Goal: Use online tool/utility: Utilize a website feature to perform a specific function

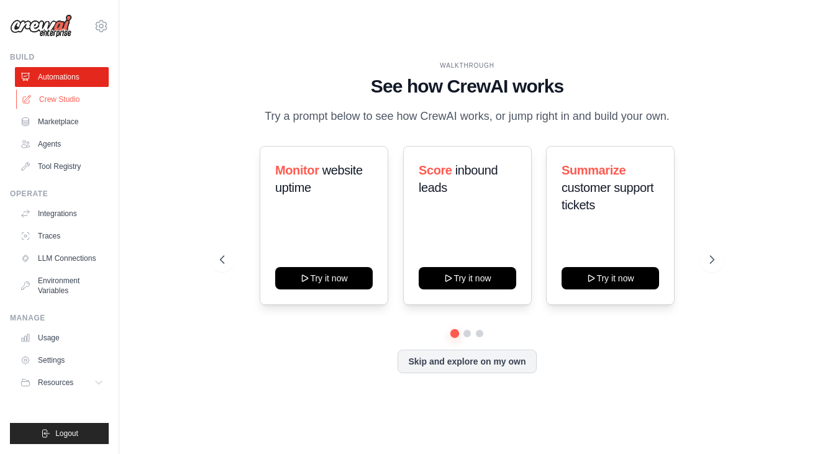
click at [65, 105] on link "Crew Studio" at bounding box center [63, 100] width 94 height 20
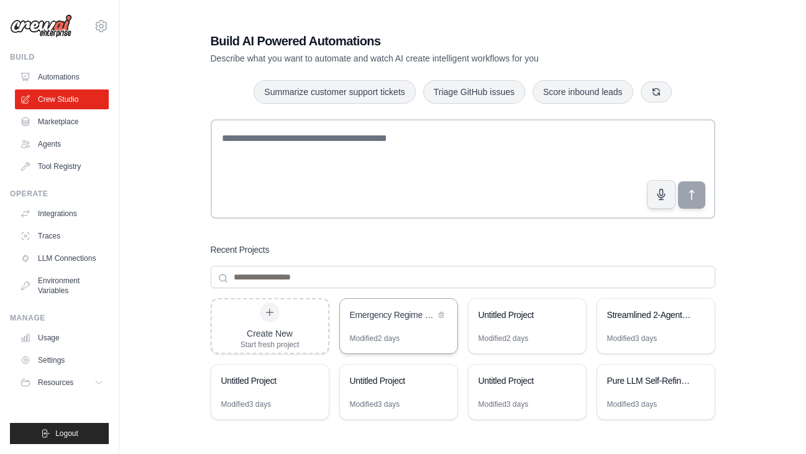
click at [372, 328] on div "Emergency Regime Detection & Swing Trading System" at bounding box center [398, 316] width 117 height 35
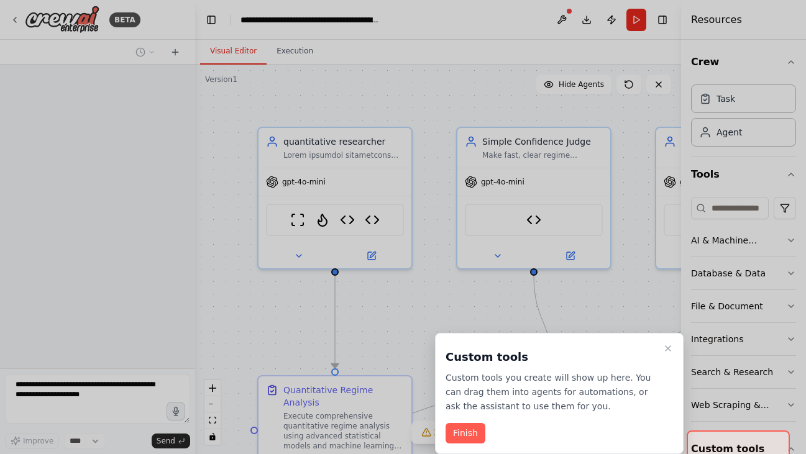
drag, startPoint x: 41, startPoint y: 390, endPoint x: 29, endPoint y: 393, distance: 12.8
click at [40, 390] on div at bounding box center [403, 227] width 806 height 454
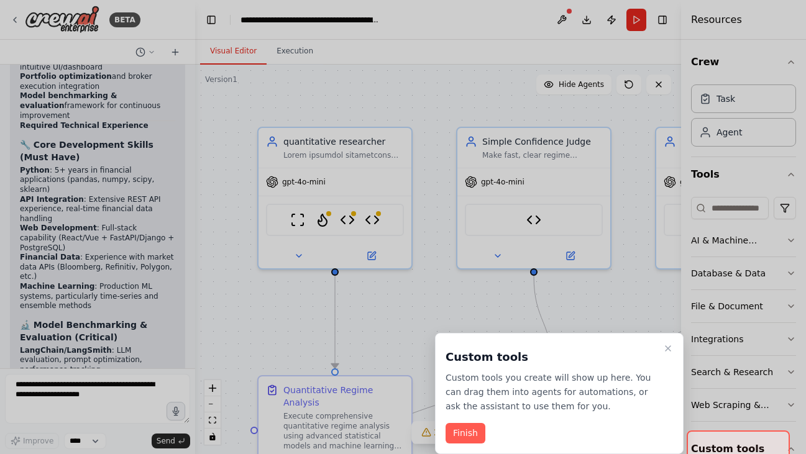
click at [26, 393] on div at bounding box center [403, 227] width 806 height 454
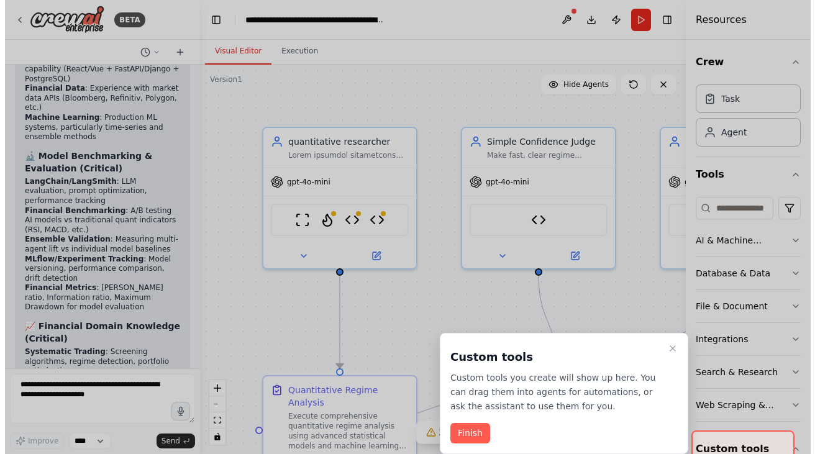
scroll to position [145960, 0]
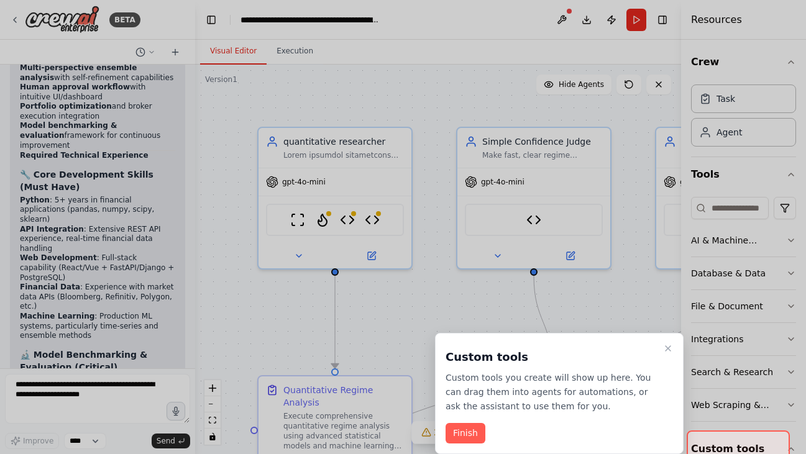
click at [111, 398] on div at bounding box center [403, 227] width 806 height 454
click at [68, 398] on div at bounding box center [403, 227] width 806 height 454
click at [664, 352] on div "Custom tools Custom tools you create will show up here. You can drag them into …" at bounding box center [559, 393] width 249 height 121
click at [671, 348] on icon "Close walkthrough" at bounding box center [668, 349] width 10 height 10
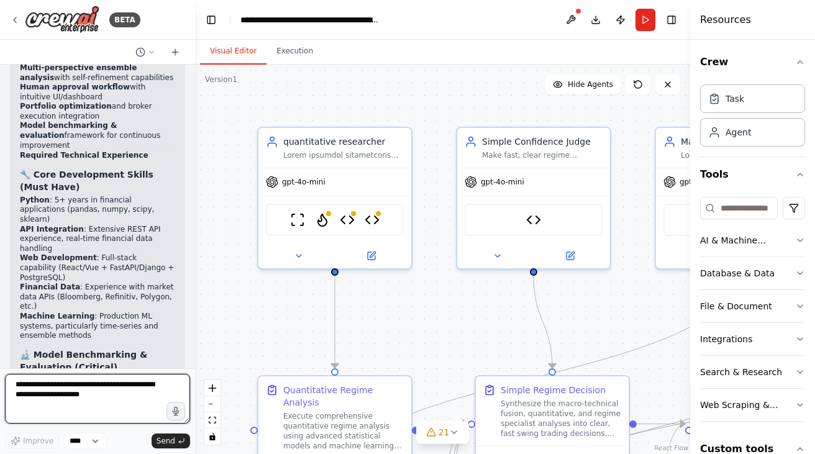
click at [129, 405] on textarea at bounding box center [97, 399] width 185 height 50
click at [103, 393] on textarea at bounding box center [97, 399] width 185 height 50
paste textarea "**********"
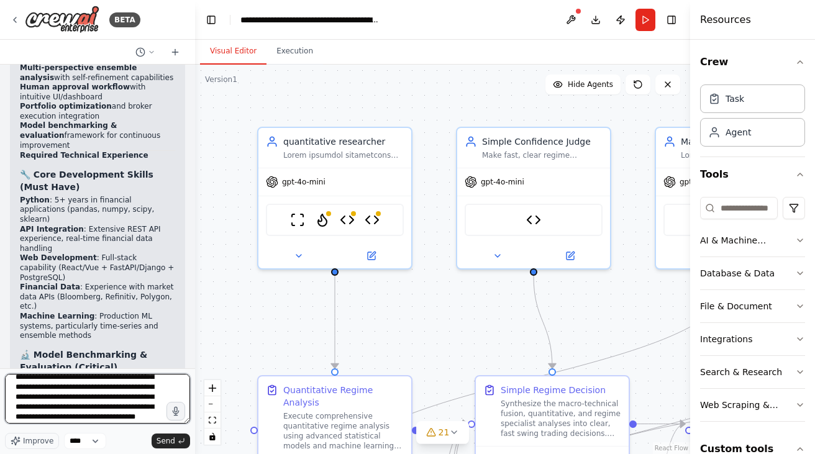
scroll to position [0, 0]
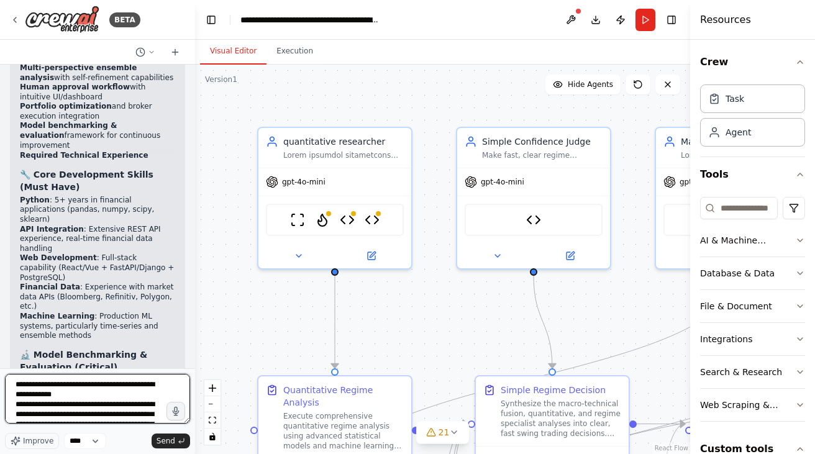
click at [16, 387] on textarea at bounding box center [97, 399] width 185 height 50
type textarea "**********"
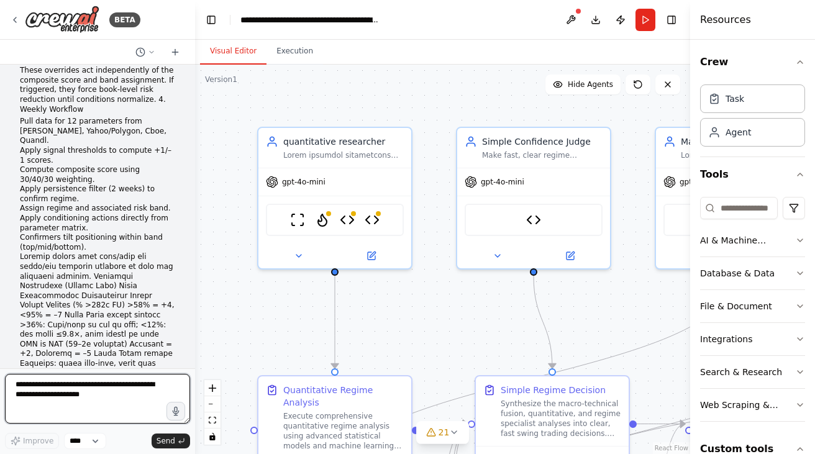
scroll to position [148029, 0]
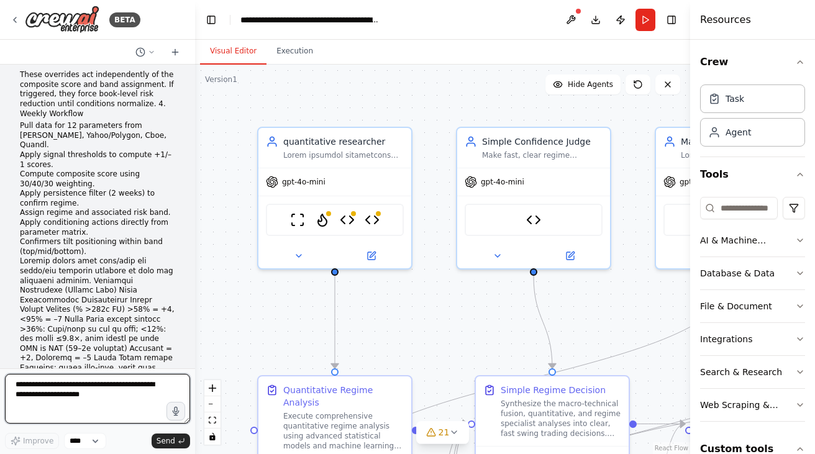
click at [96, 394] on textarea at bounding box center [97, 399] width 185 height 50
type textarea "**********"
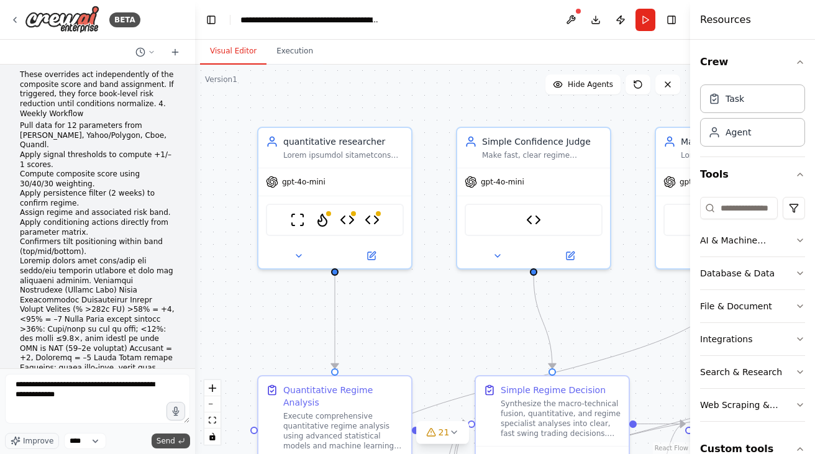
click at [165, 443] on span "Send" at bounding box center [166, 441] width 19 height 10
